Goal: Information Seeking & Learning: Compare options

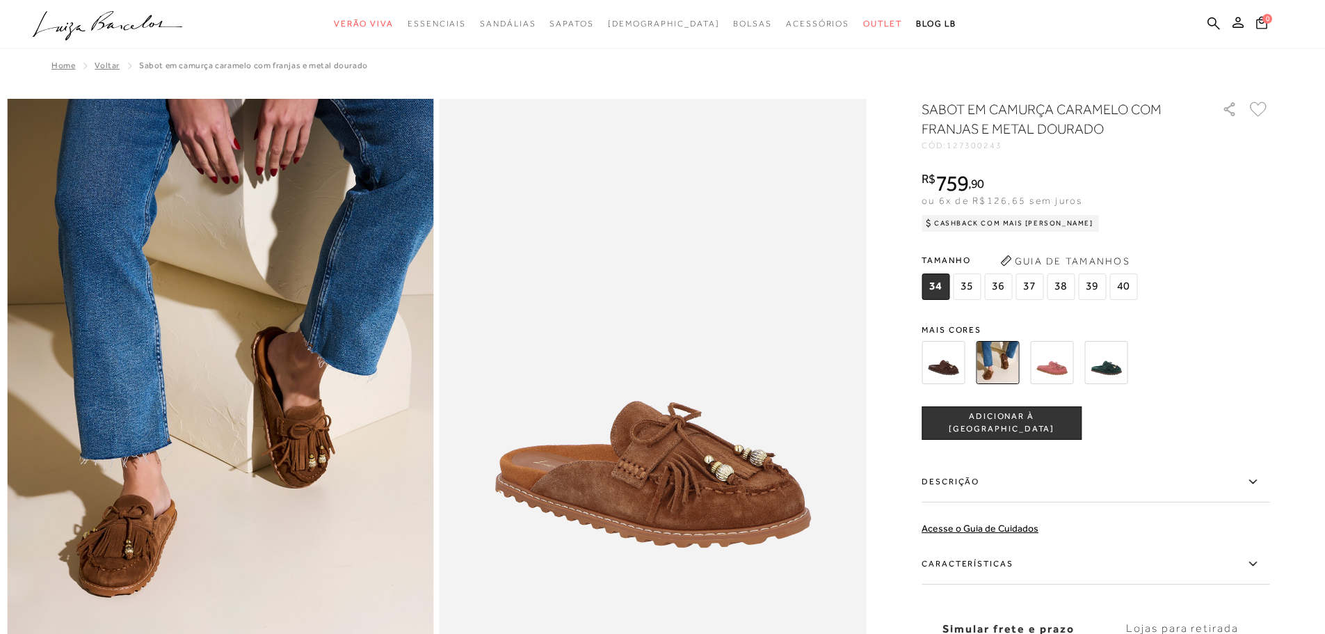
click at [693, 377] on img at bounding box center [652, 419] width 427 height 640
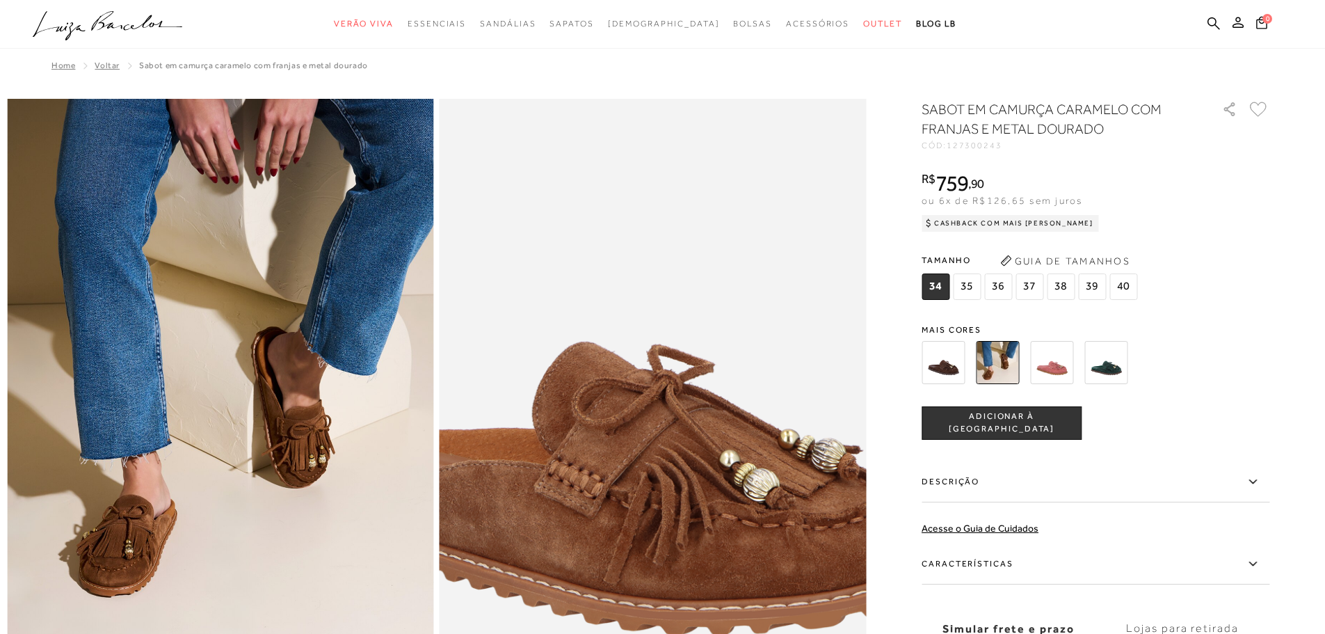
click at [691, 465] on img at bounding box center [616, 377] width 853 height 1280
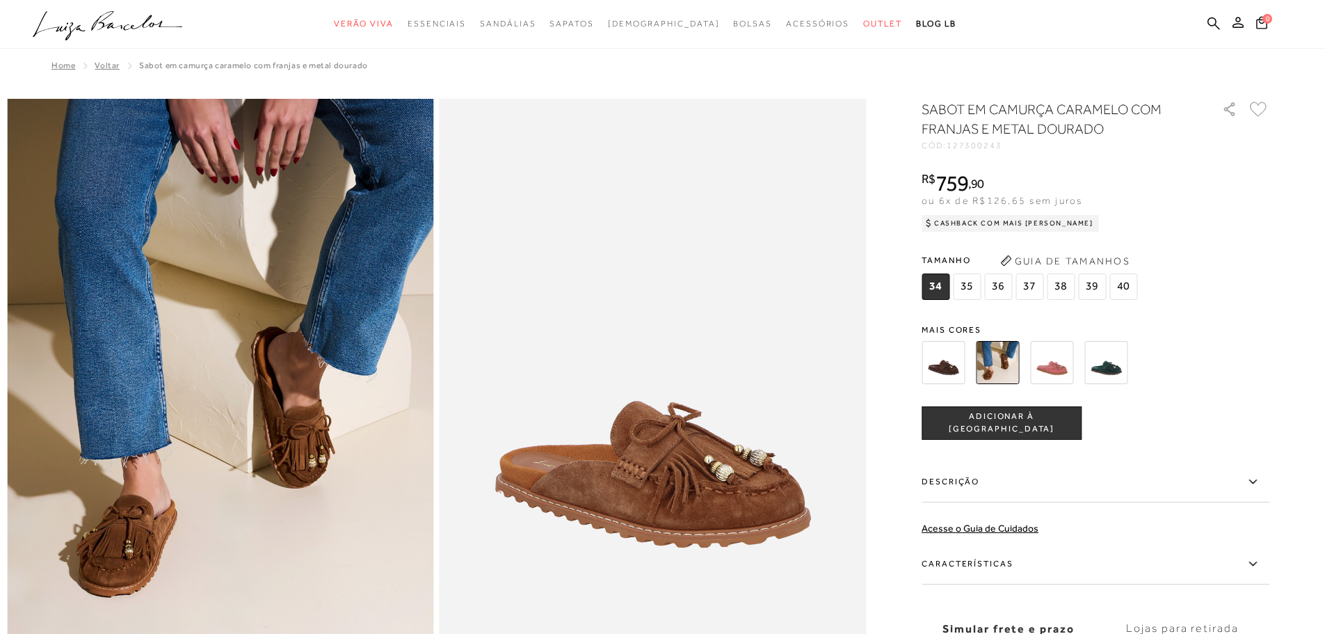
click at [1045, 372] on img at bounding box center [1051, 362] width 43 height 43
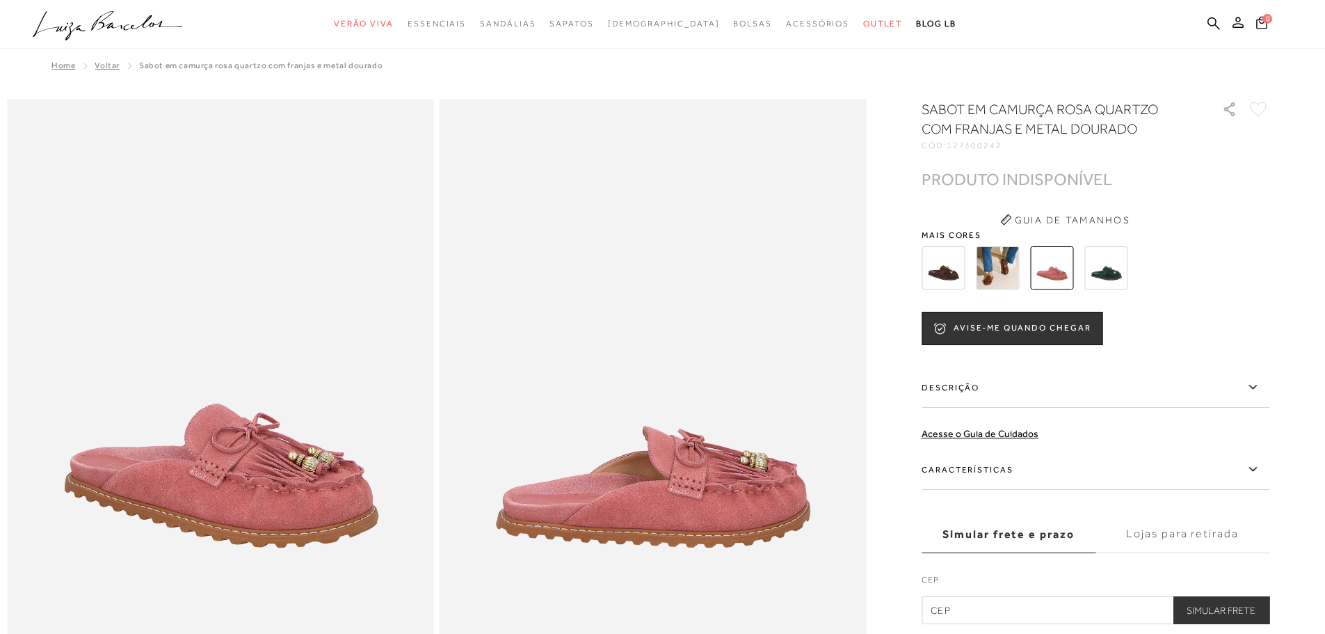
click at [1075, 362] on div "SABOT EM CAMURÇA ROSA QUARTZO COM FRANJAS E METAL DOURADO CÓD: 127300242 × É ne…" at bounding box center [1095, 361] width 348 height 524
click at [935, 275] on img at bounding box center [942, 267] width 43 height 43
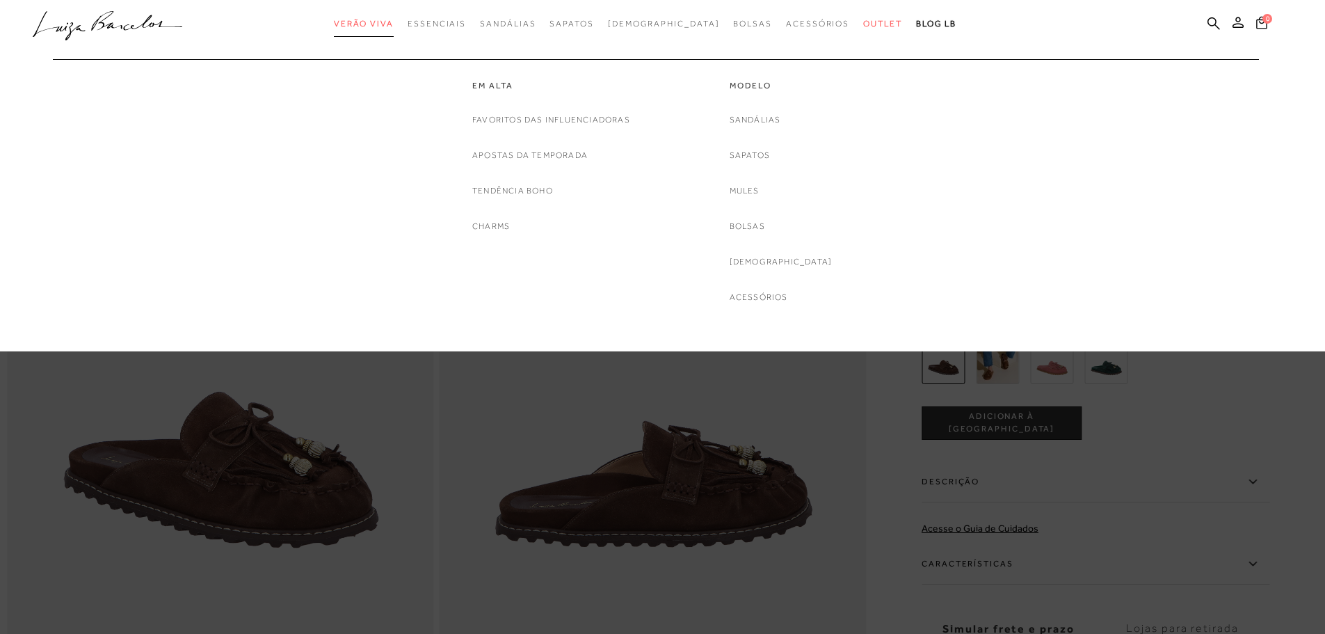
click at [385, 21] on span "Verão Viva" at bounding box center [364, 24] width 60 height 10
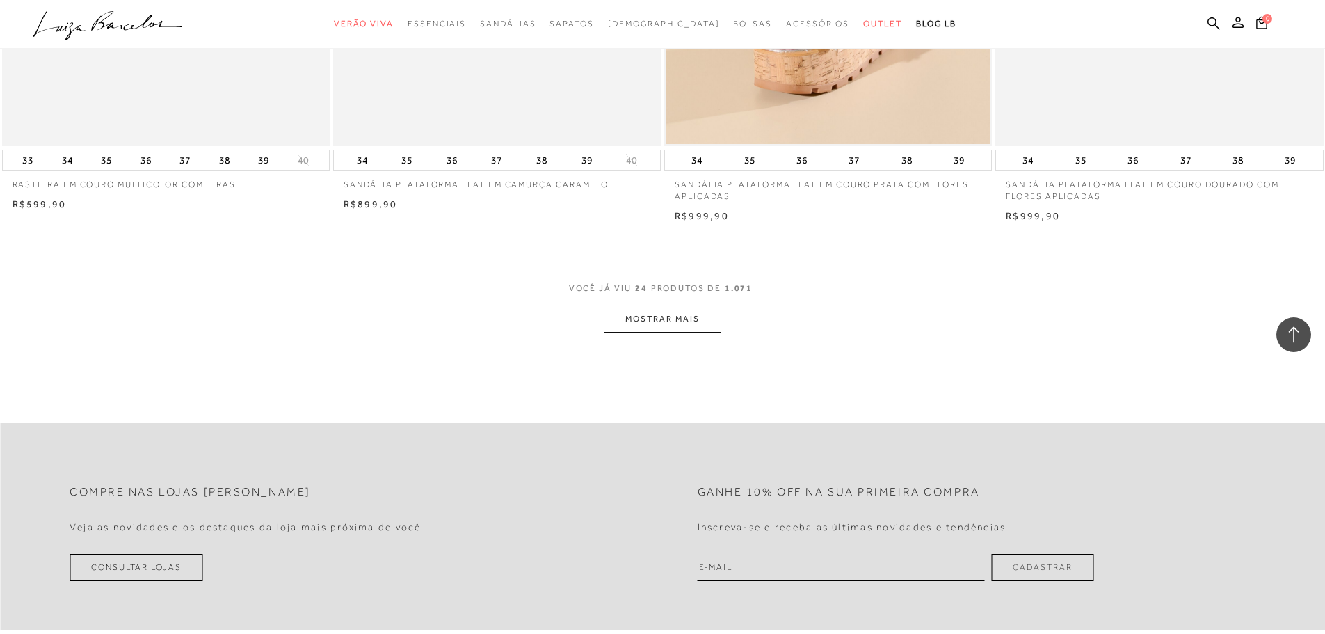
scroll to position [3477, 0]
